Goal: Information Seeking & Learning: Understand process/instructions

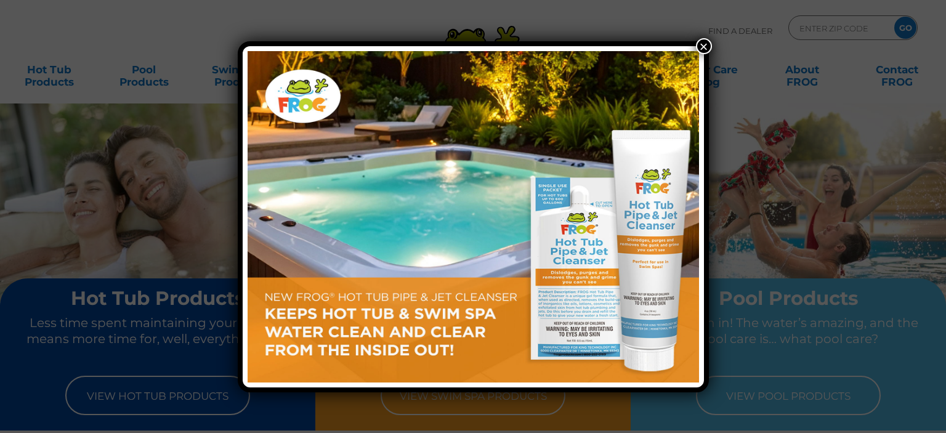
click at [706, 44] on button "×" at bounding box center [704, 46] width 16 height 16
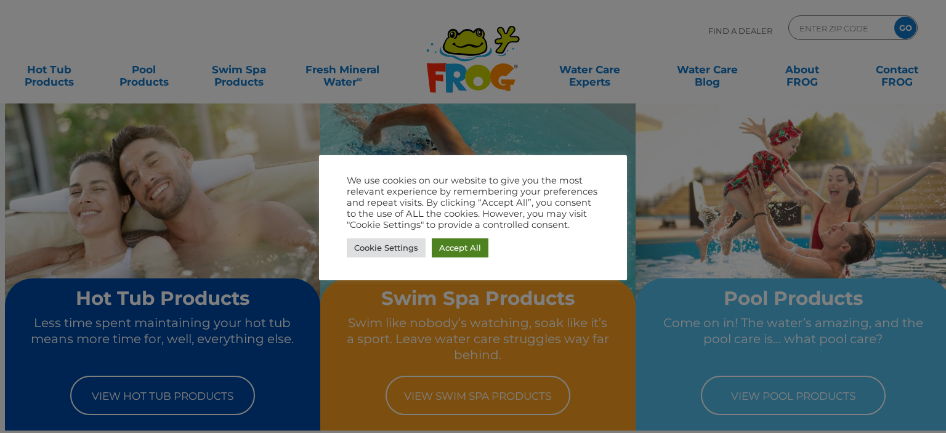
click at [465, 249] on link "Accept All" at bounding box center [460, 247] width 57 height 19
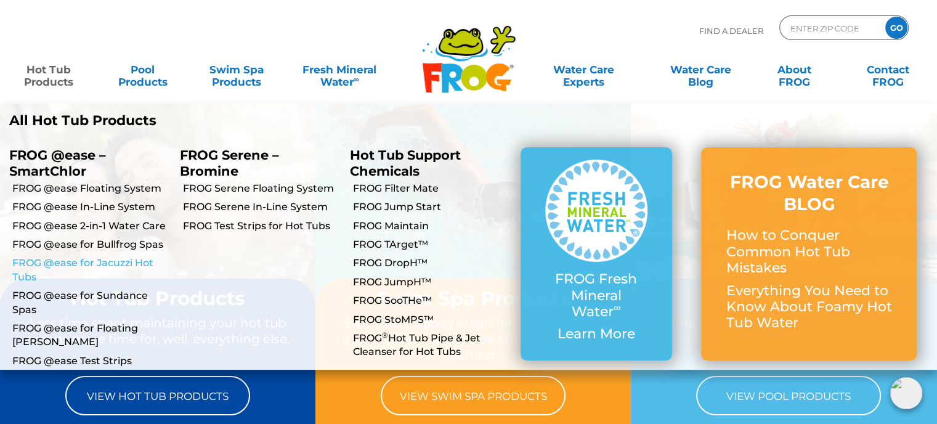
click at [100, 260] on link "FROG @ease for Jacuzzi Hot Tubs" at bounding box center [91, 270] width 158 height 28
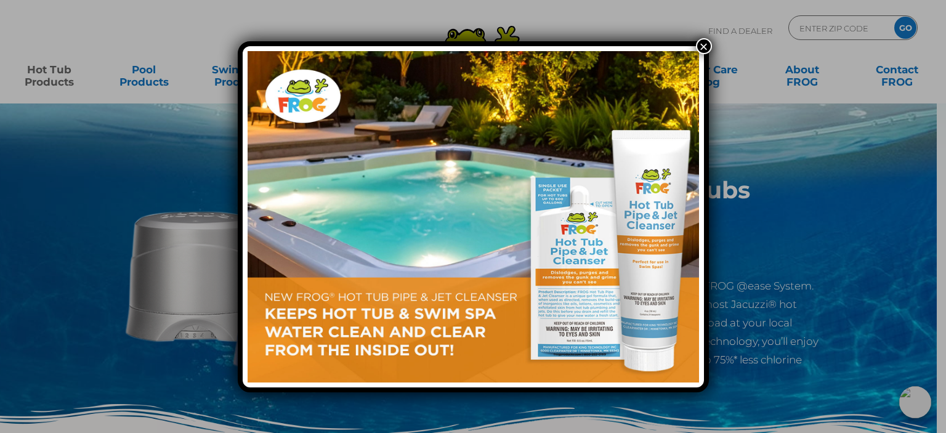
click at [696, 42] on button "×" at bounding box center [704, 46] width 16 height 16
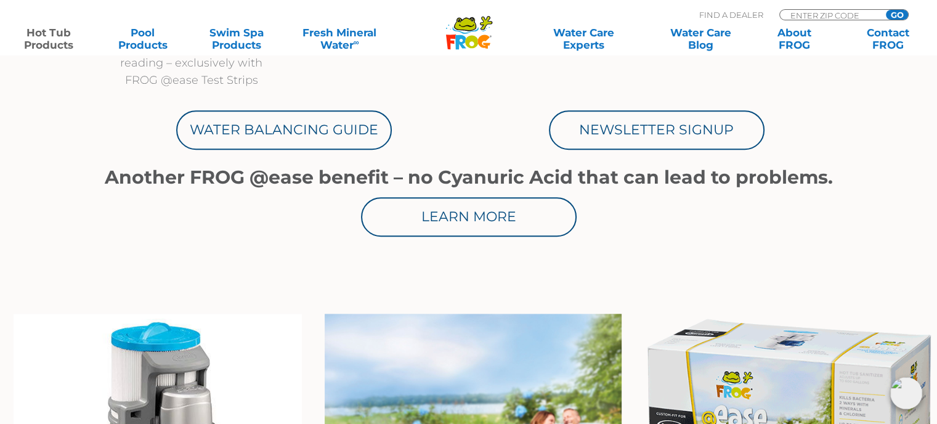
scroll to position [677, 0]
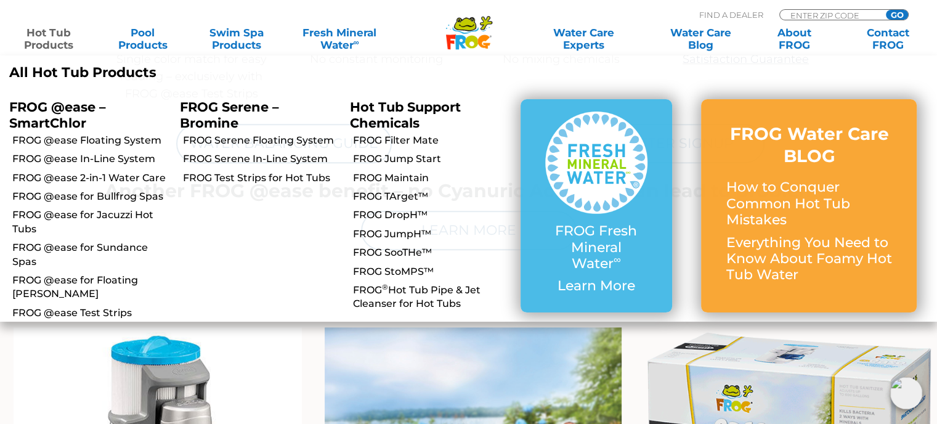
click at [54, 37] on link "Hot Tub Products" at bounding box center [48, 38] width 73 height 25
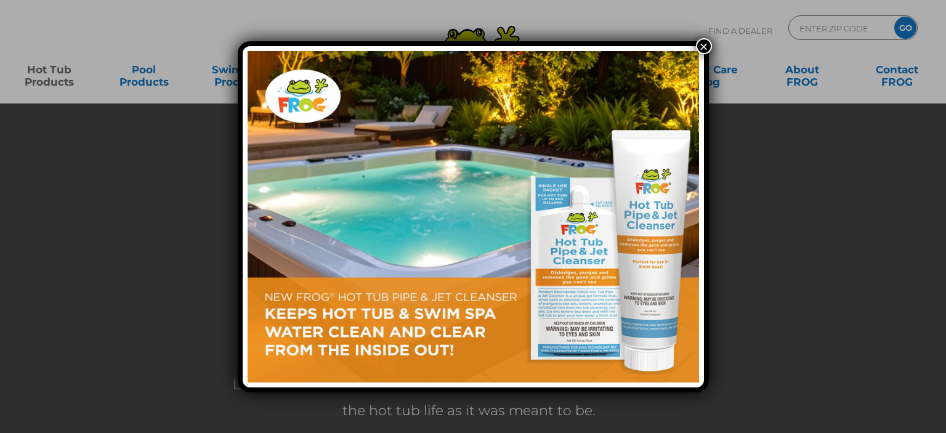
click at [704, 41] on button "×" at bounding box center [704, 46] width 16 height 16
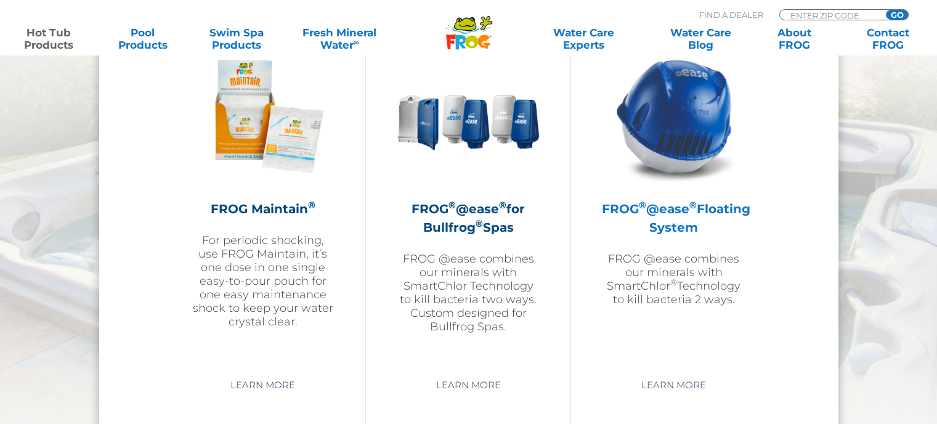
scroll to position [1478, 0]
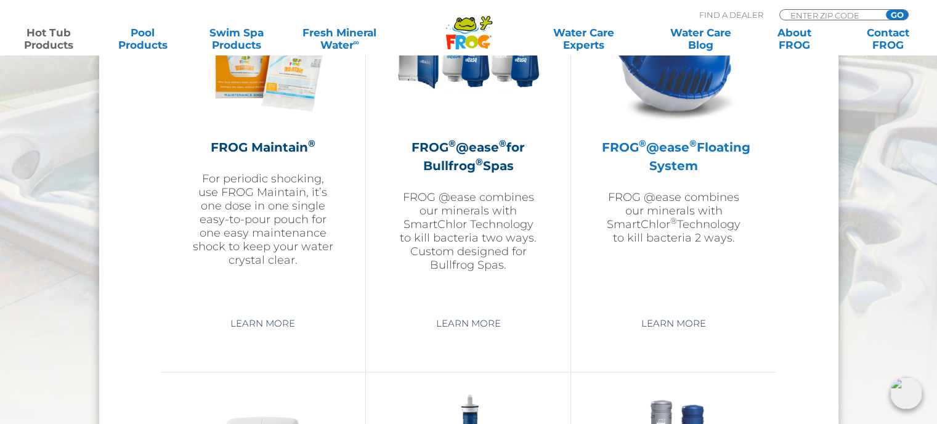
click at [679, 158] on h2 "FROG ® @ease ® Floating System" at bounding box center [673, 156] width 143 height 37
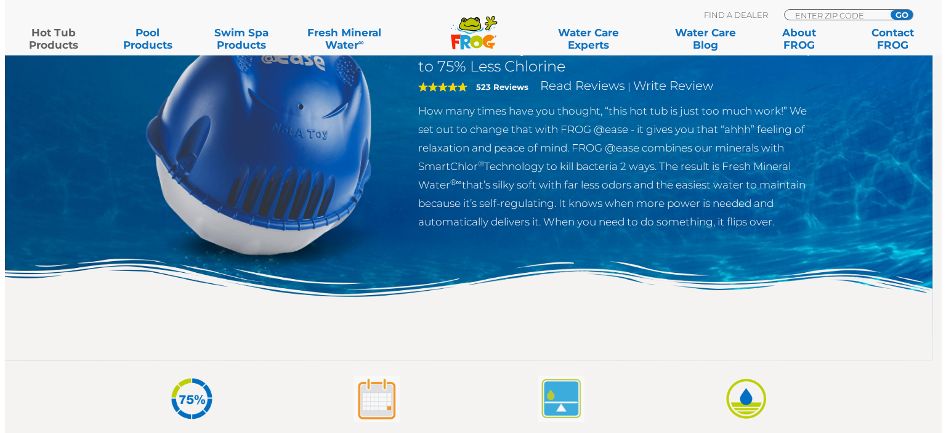
scroll to position [308, 0]
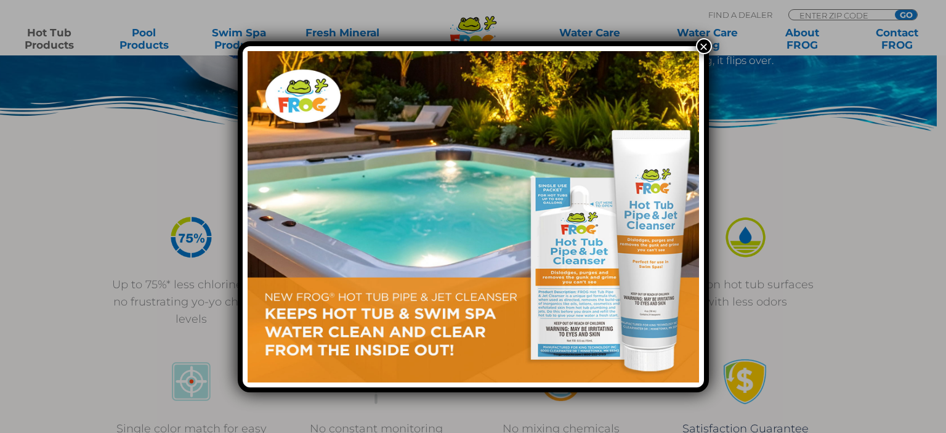
click at [706, 42] on button "×" at bounding box center [704, 46] width 16 height 16
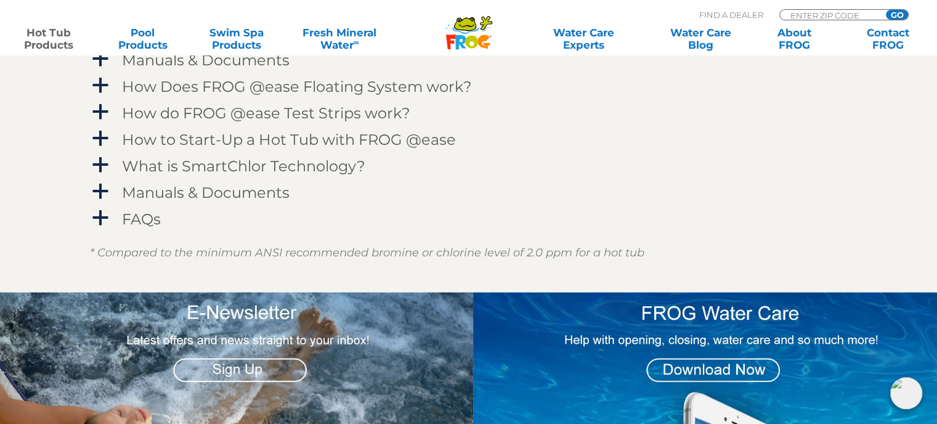
scroll to position [1355, 0]
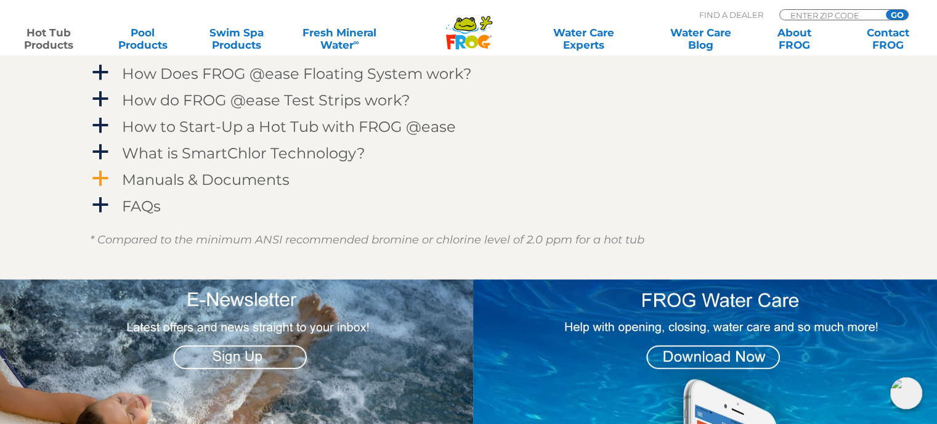
click at [127, 182] on h4 "Manuals & Documents" at bounding box center [205, 179] width 167 height 17
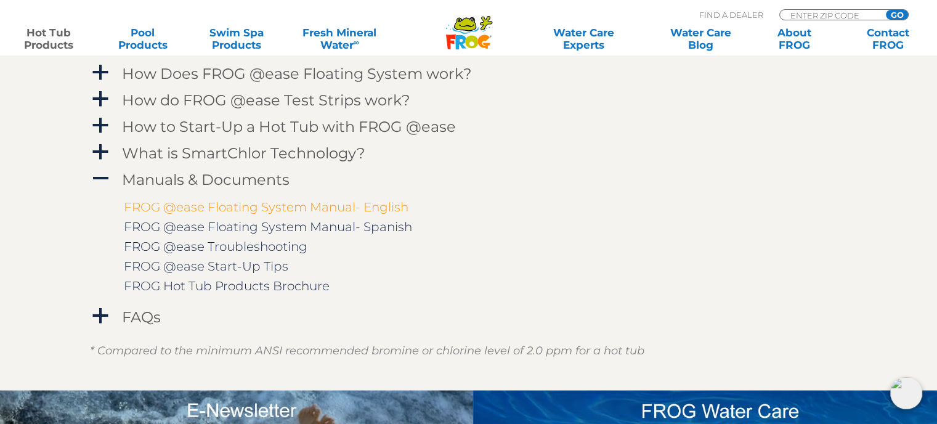
click at [319, 207] on link "FROG @ease Floating System Manual- English" at bounding box center [266, 207] width 284 height 15
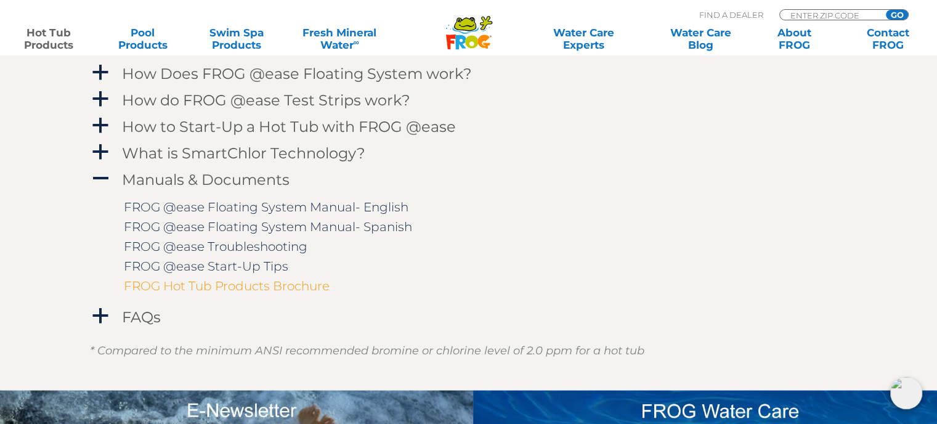
click at [265, 286] on link "FROG Hot Tub Products Brochure" at bounding box center [227, 285] width 206 height 15
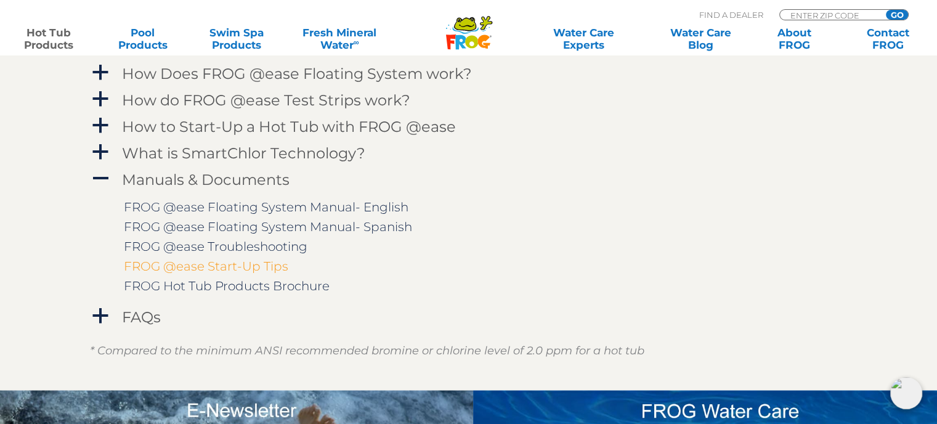
click at [226, 268] on link "FROG @ease Start-Up Tips" at bounding box center [206, 266] width 164 height 15
click at [314, 126] on h4 "How to Start-Up a Hot Tub with FROG @ease" at bounding box center [289, 126] width 334 height 17
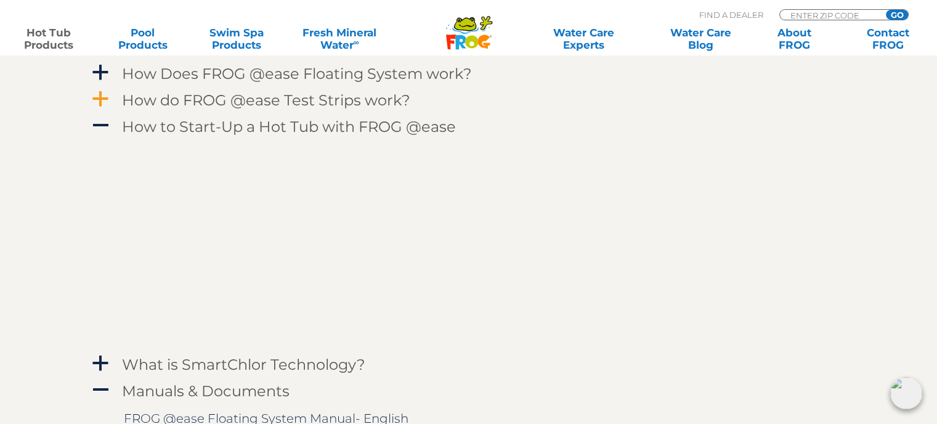
click at [243, 98] on h4 "How do FROG @ease Test Strips work?" at bounding box center [266, 100] width 288 height 17
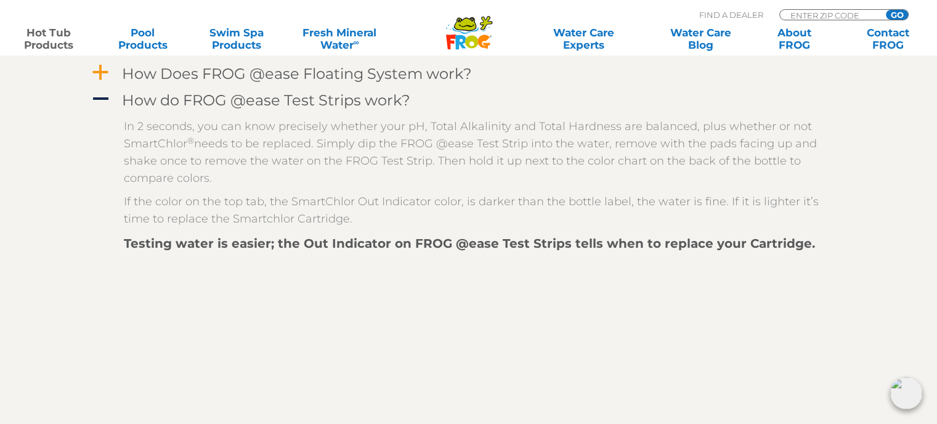
click at [103, 84] on link "a How Does FROG @ease Floating System work?" at bounding box center [468, 73] width 757 height 23
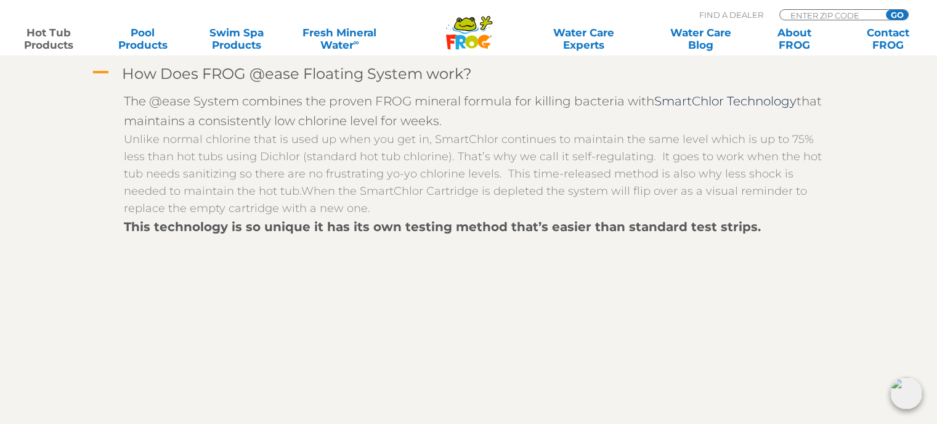
click at [103, 84] on link "A How Does FROG @ease Floating System work?" at bounding box center [468, 73] width 757 height 23
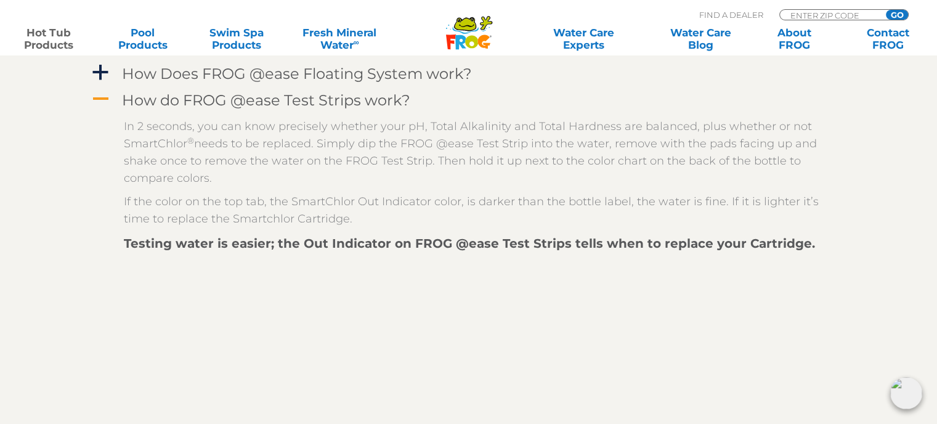
click at [102, 97] on span "A" at bounding box center [100, 99] width 18 height 18
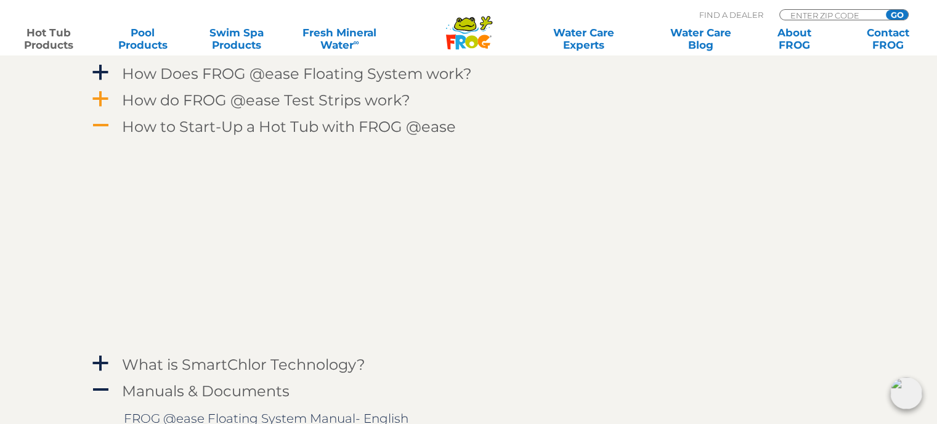
click at [103, 127] on span "A" at bounding box center [100, 125] width 18 height 18
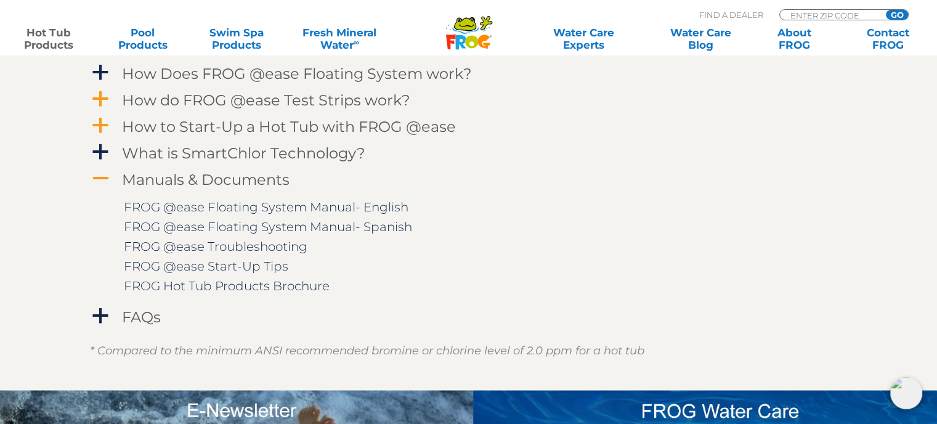
click at [102, 177] on span "A" at bounding box center [100, 178] width 18 height 18
